Goal: Information Seeking & Learning: Learn about a topic

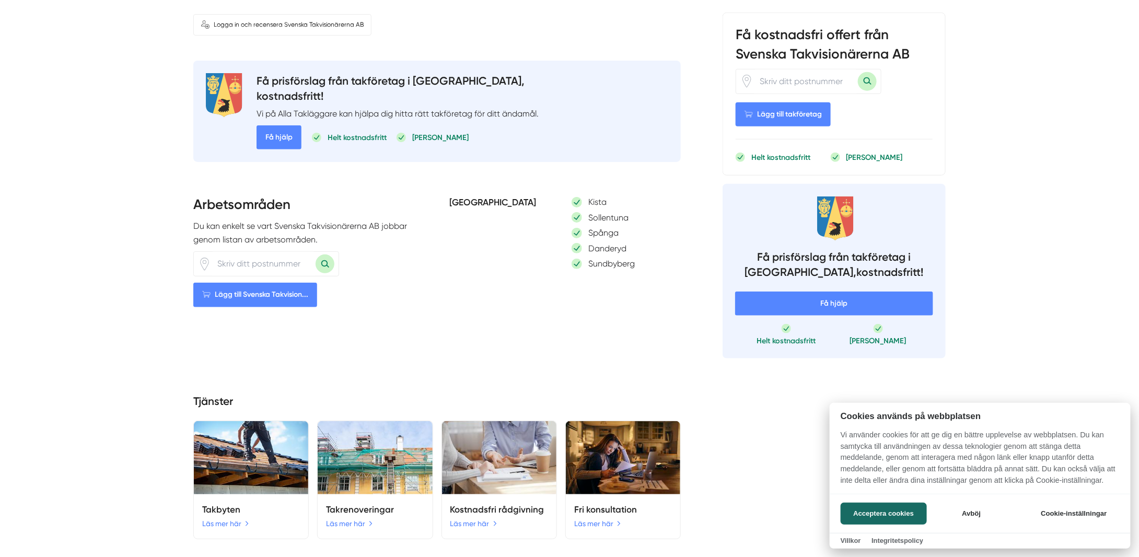
scroll to position [522, 0]
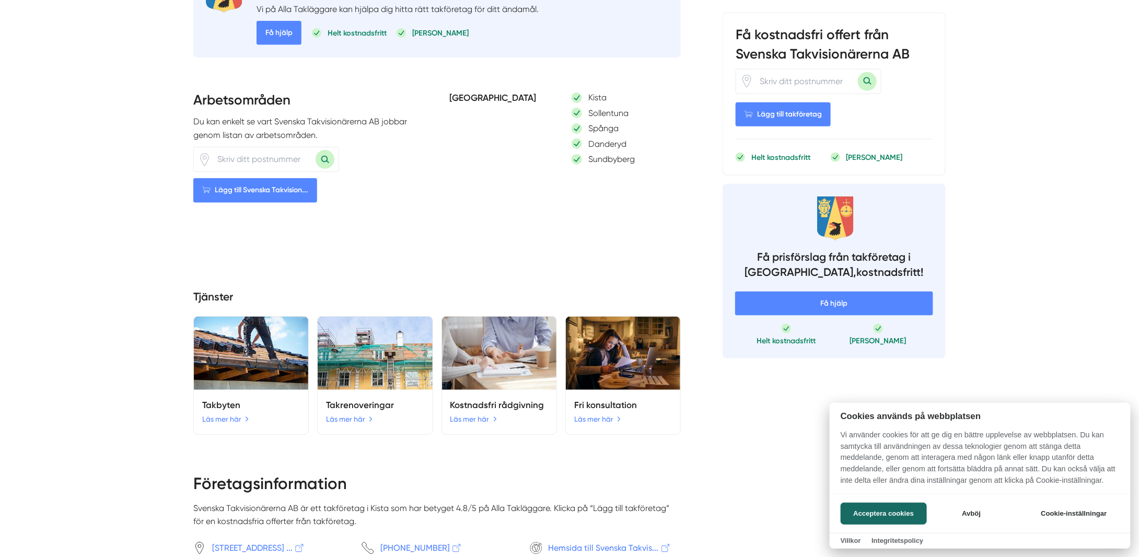
click at [579, 424] on div at bounding box center [569, 278] width 1139 height 557
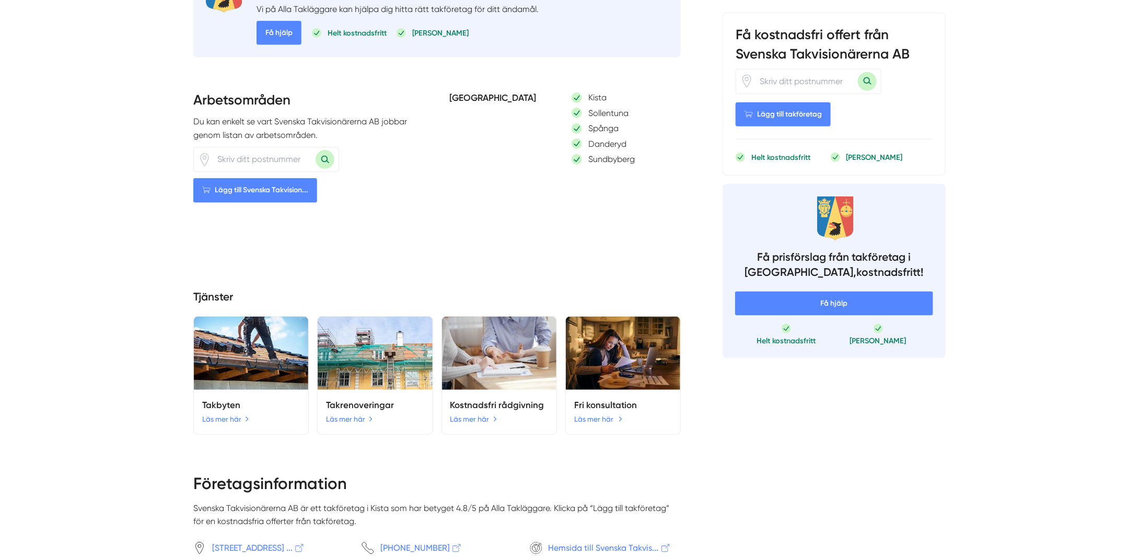
click at [585, 423] on link "Läs mer här" at bounding box center [598, 418] width 49 height 11
click at [618, 424] on link "Läs mer här" at bounding box center [598, 418] width 49 height 11
click at [604, 423] on link "Läs mer här" at bounding box center [598, 418] width 49 height 11
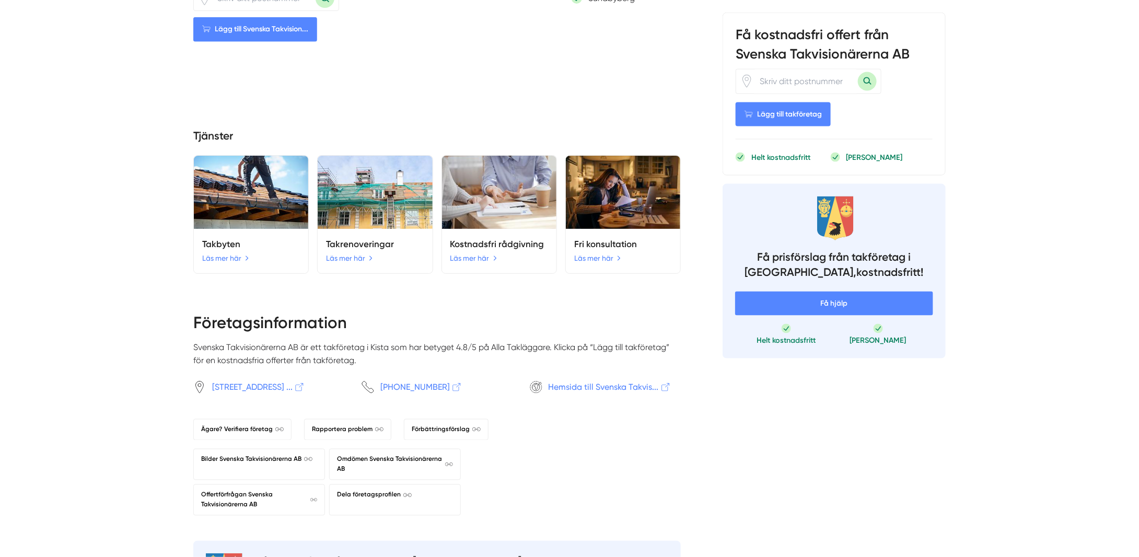
scroll to position [731, 0]
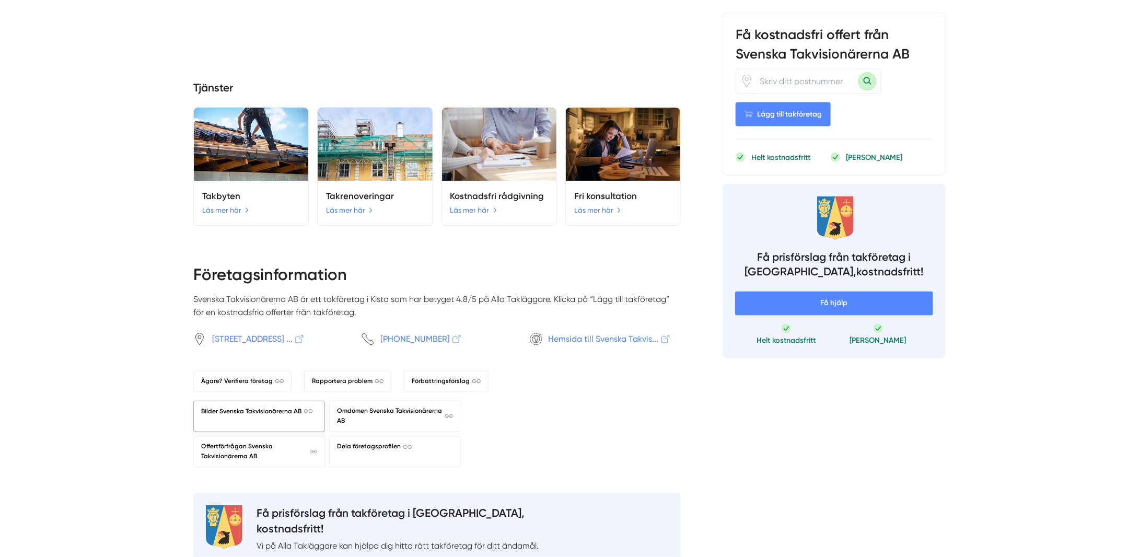
click at [239, 415] on span "Bilder Svenska Takvisionärerna AB" at bounding box center [256, 411] width 111 height 10
